Goal: Navigation & Orientation: Go to known website

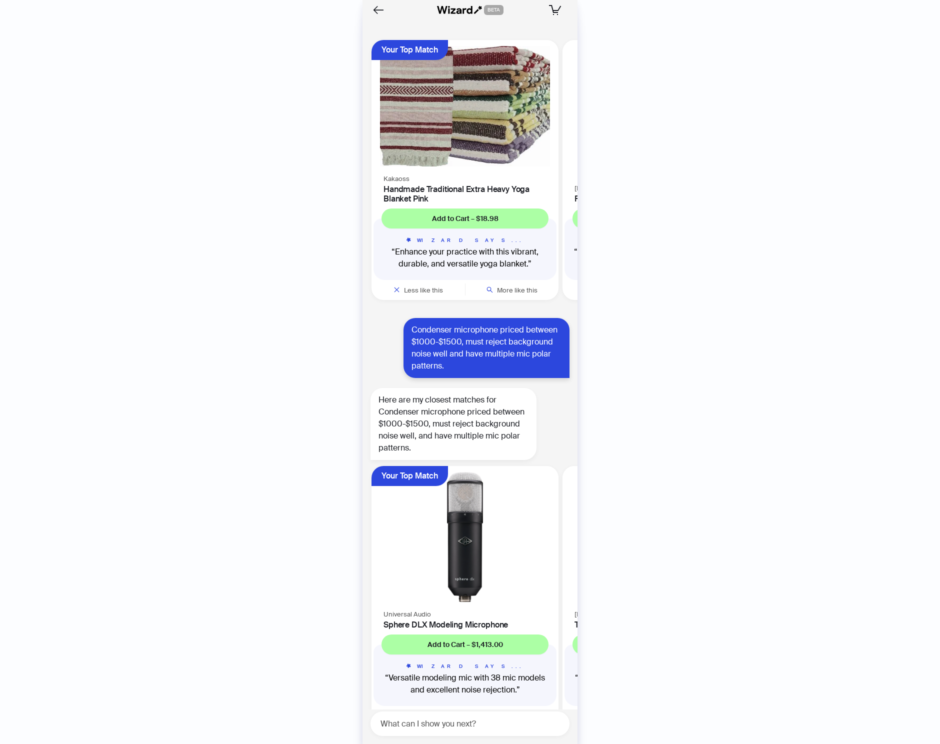
scroll to position [2932, 0]
